Goal: Find specific page/section: Find specific page/section

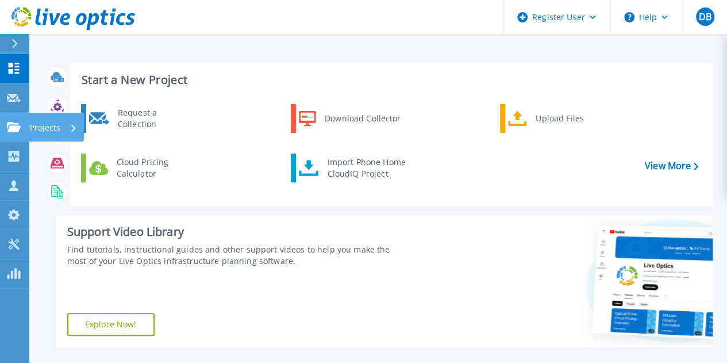
click at [16, 126] on icon at bounding box center [14, 127] width 14 height 10
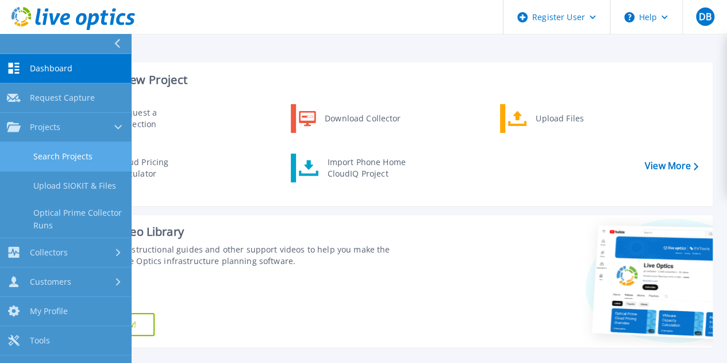
click at [28, 152] on link "Search Projects" at bounding box center [65, 156] width 131 height 29
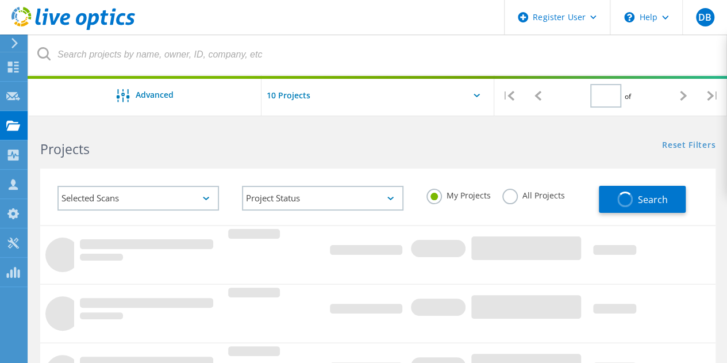
type input "1"
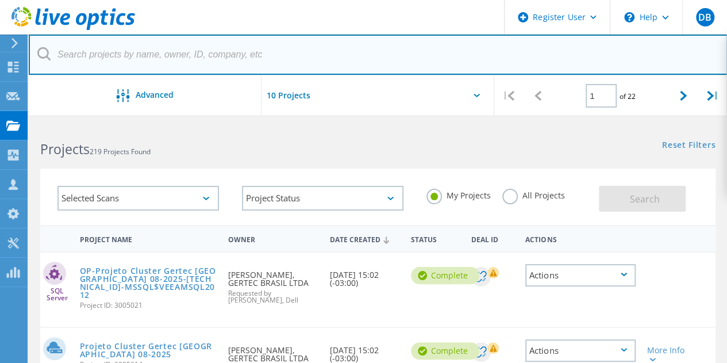
click at [157, 64] on input "text" at bounding box center [378, 54] width 699 height 40
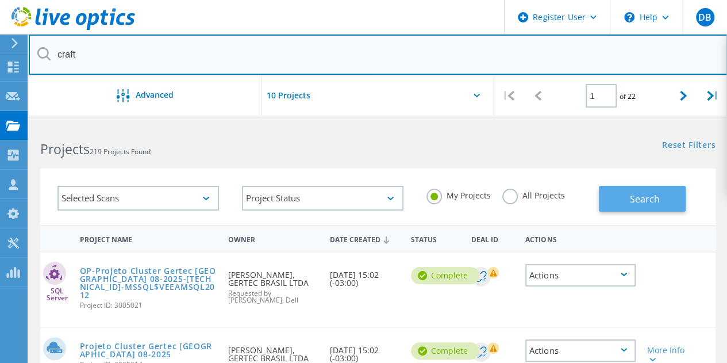
type input "craft"
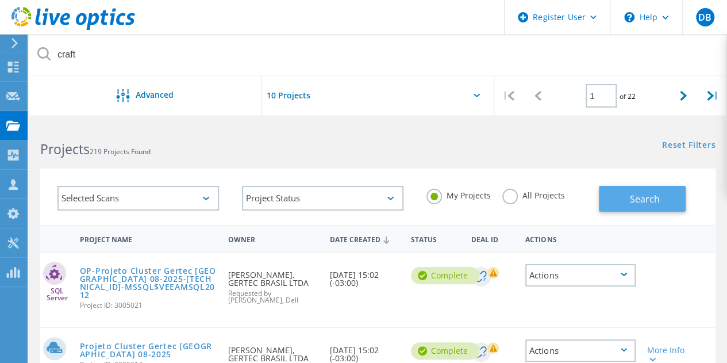
click at [626, 200] on button "Search" at bounding box center [642, 199] width 87 height 26
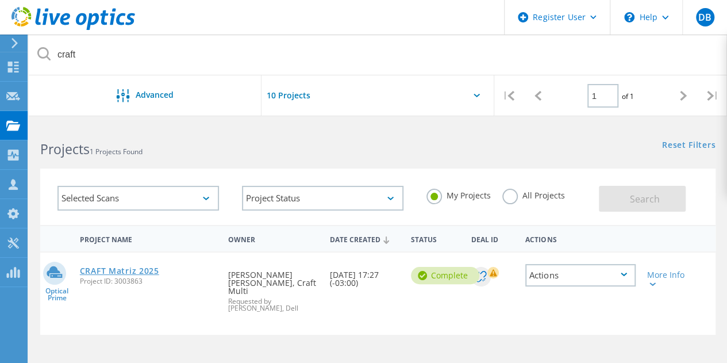
click at [113, 269] on link "CRAFT Matriz 2025" at bounding box center [119, 271] width 79 height 8
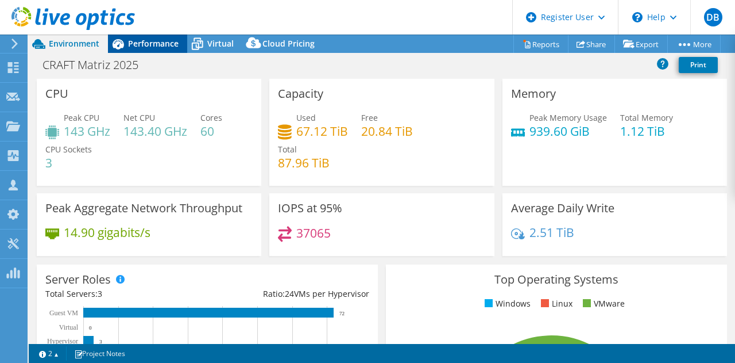
select select "SouthAmerica"
select select "BRL"
click at [153, 45] on span "Performance" at bounding box center [153, 43] width 51 height 11
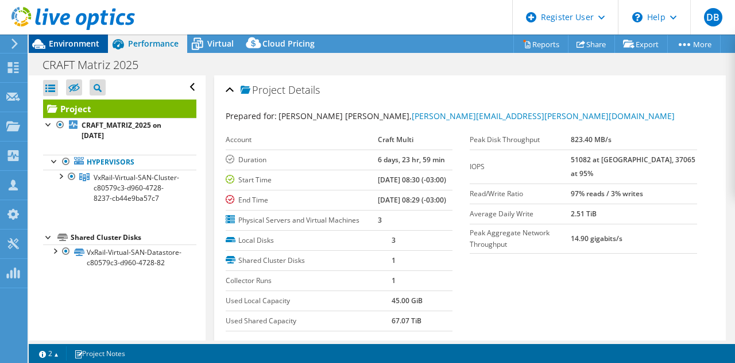
click at [86, 48] on span "Environment" at bounding box center [74, 43] width 51 height 11
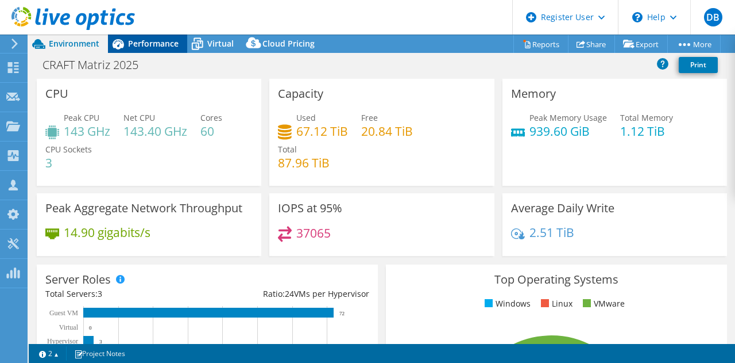
click at [168, 43] on span "Performance" at bounding box center [153, 43] width 51 height 11
